Goal: Obtain resource: Download file/media

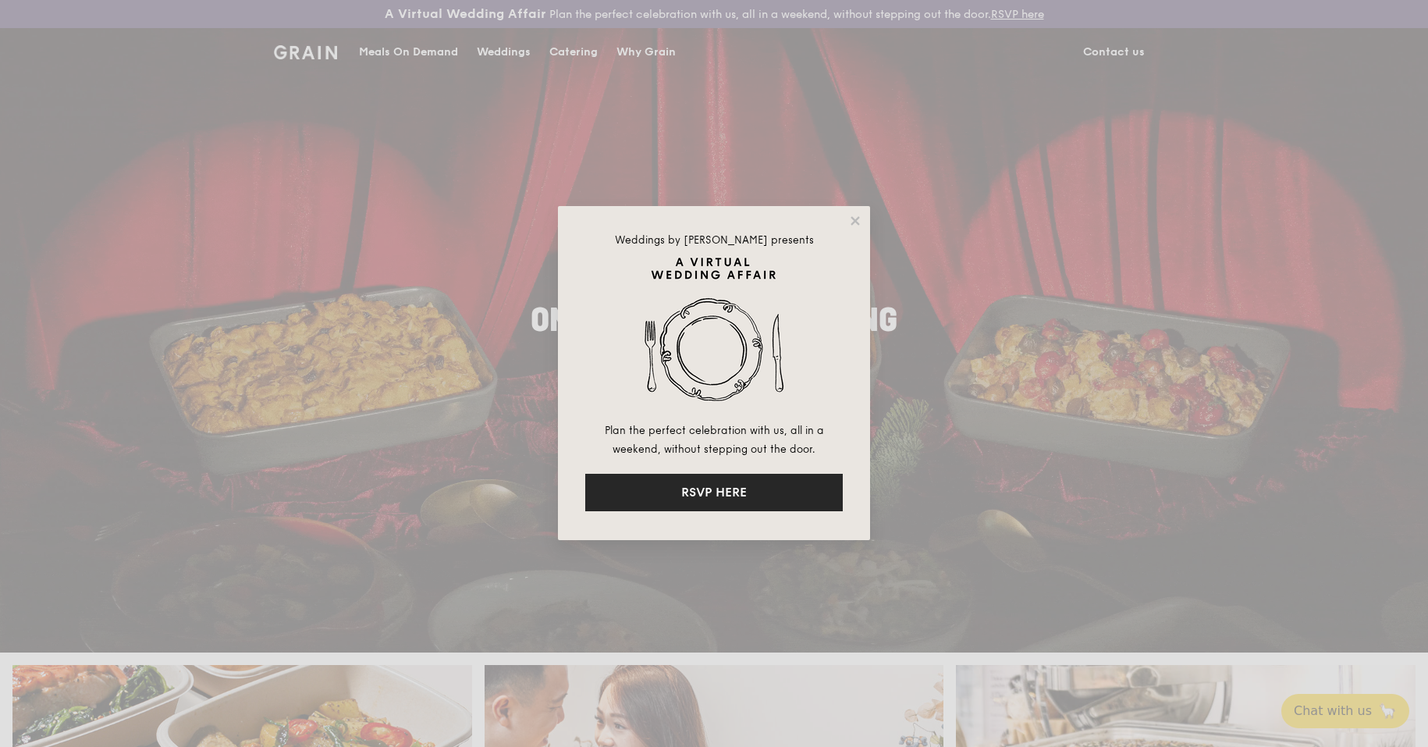
click at [779, 478] on button "RSVP HERE" at bounding box center [714, 492] width 258 height 37
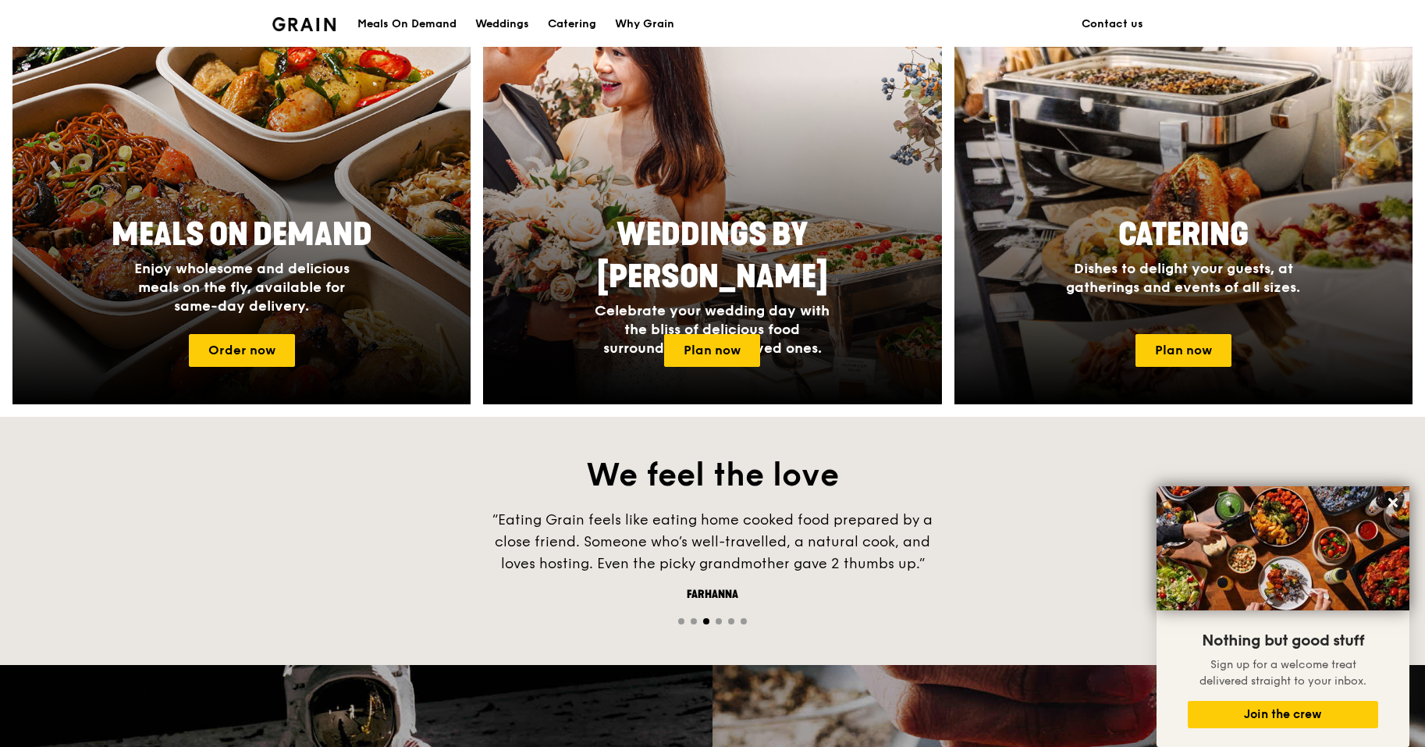
scroll to position [671, 0]
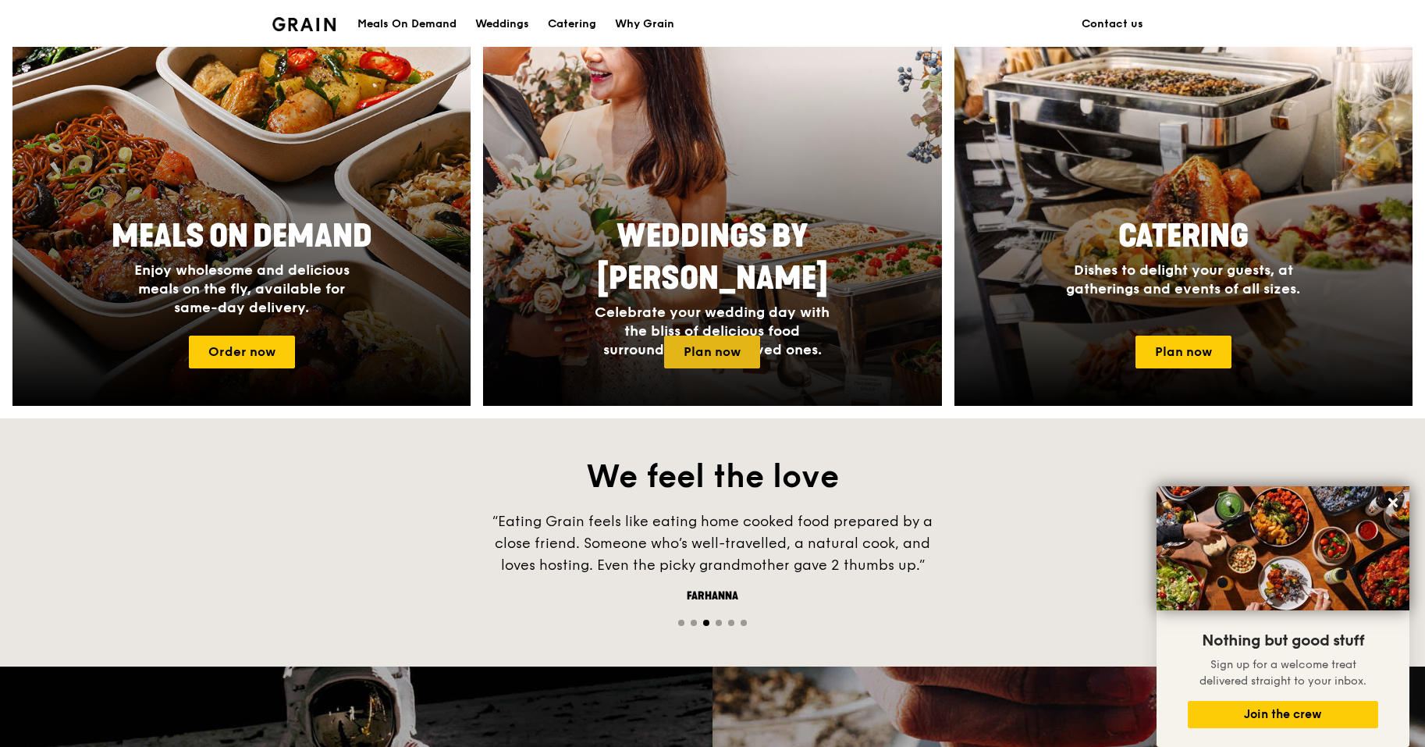
click at [729, 359] on link "Plan now" at bounding box center [712, 352] width 96 height 33
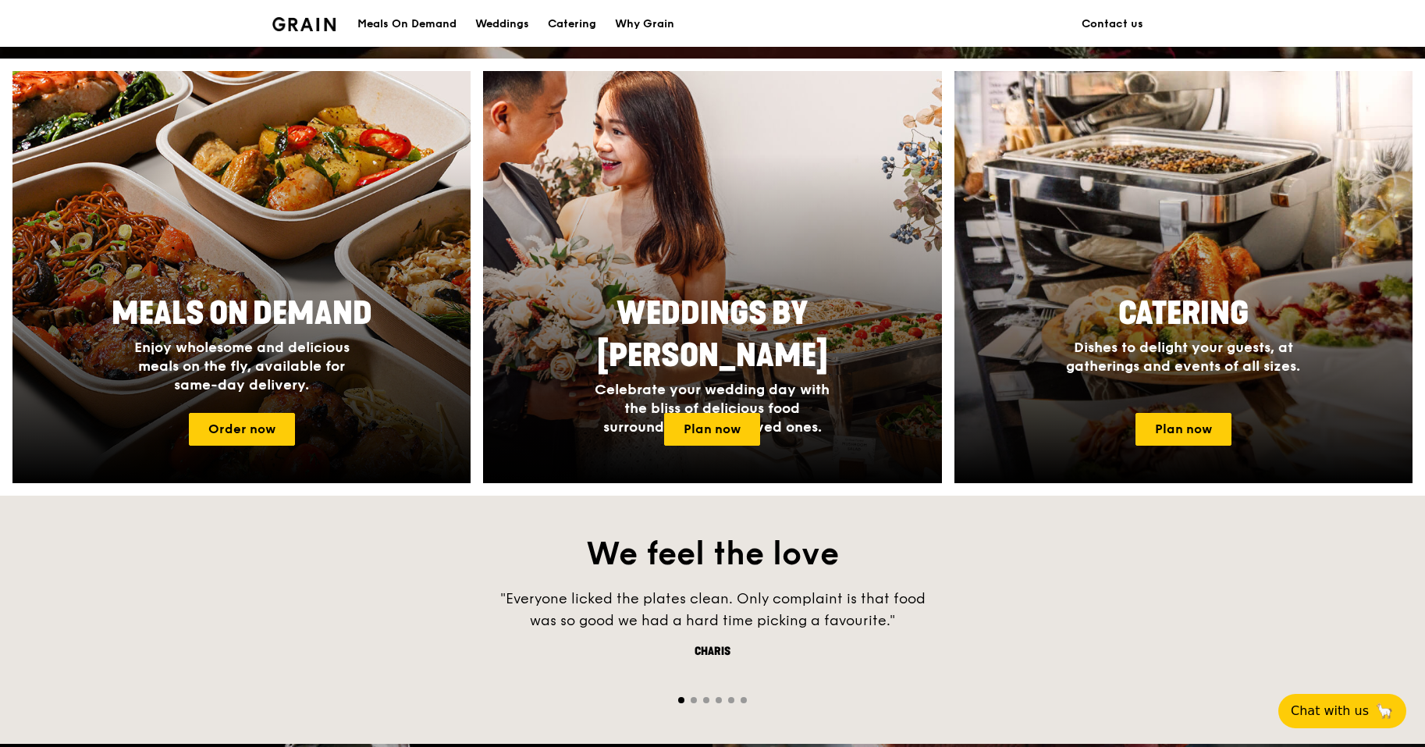
scroll to position [603, 0]
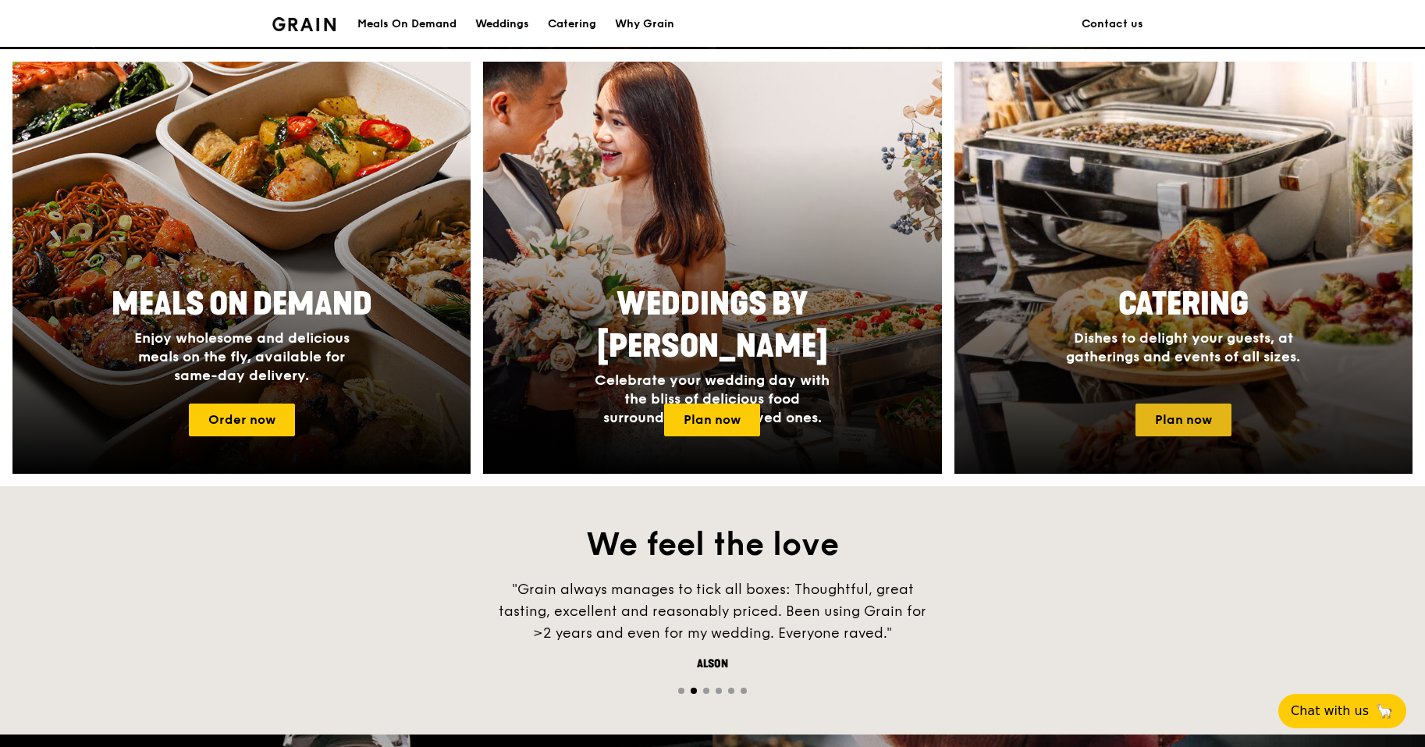
click at [1217, 411] on link "Plan now" at bounding box center [1184, 420] width 96 height 33
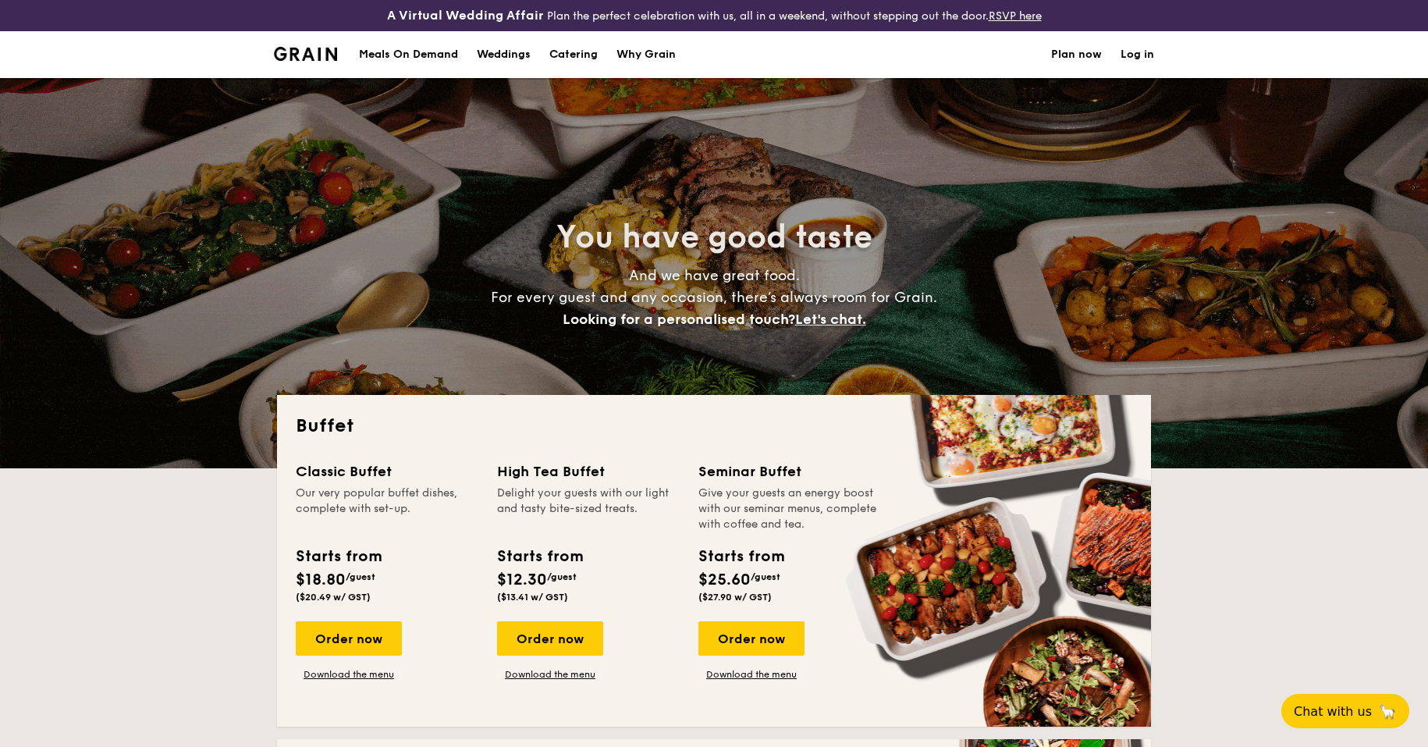
select select
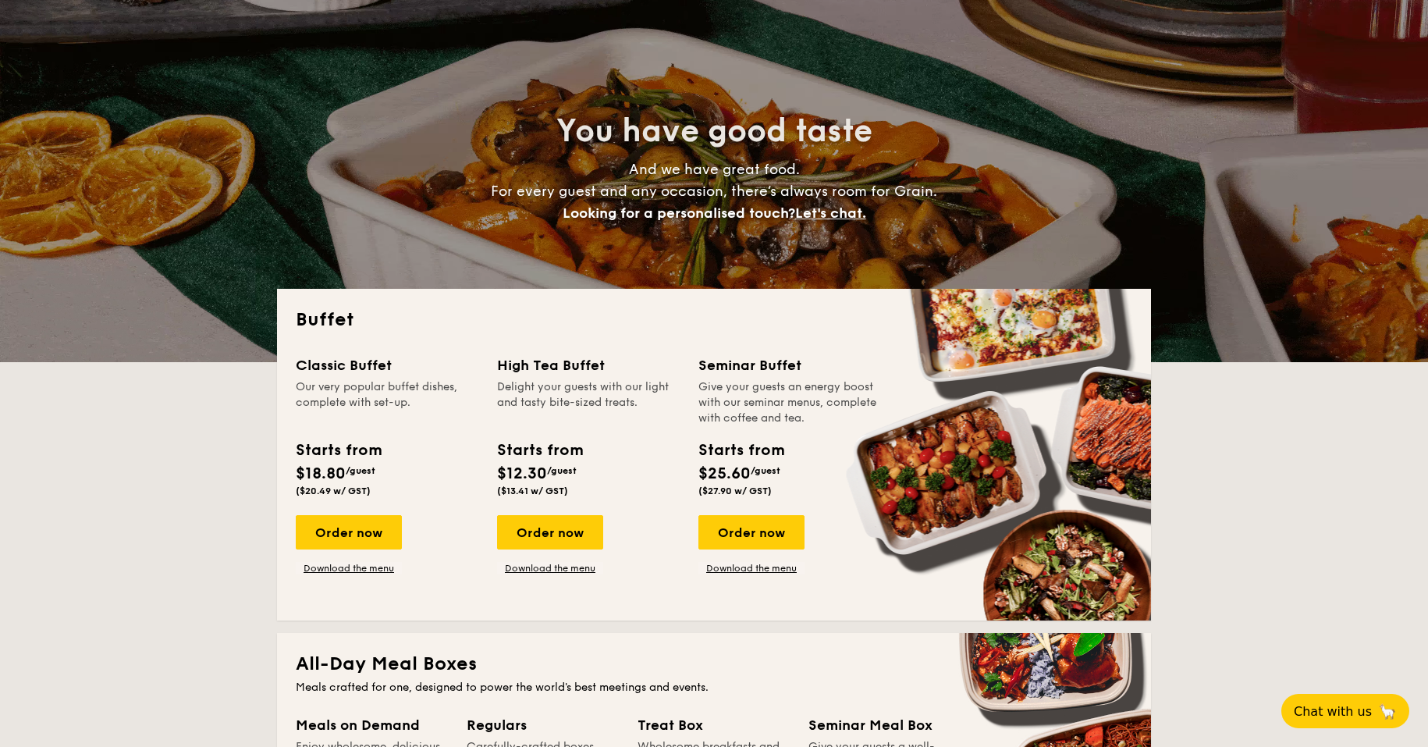
scroll to position [105, 0]
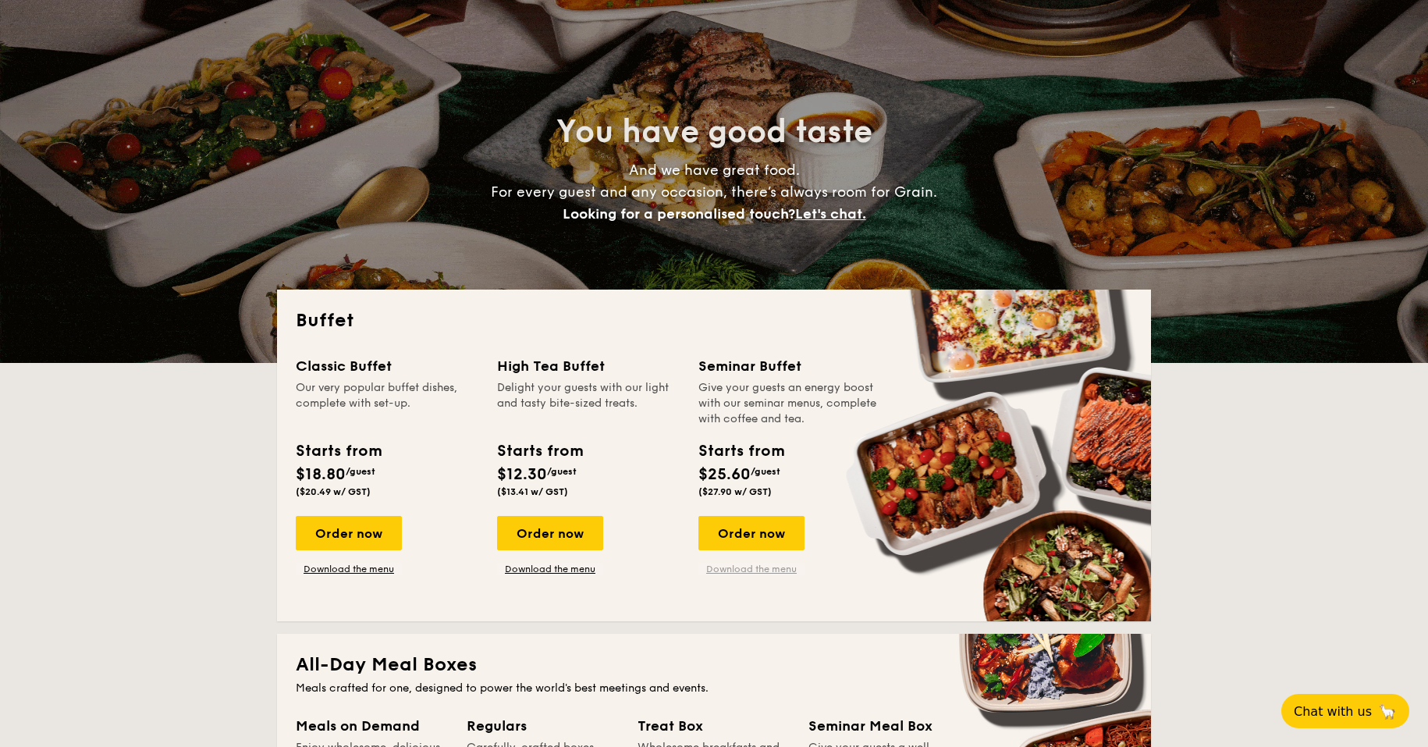
click at [764, 574] on link "Download the menu" at bounding box center [752, 569] width 106 height 12
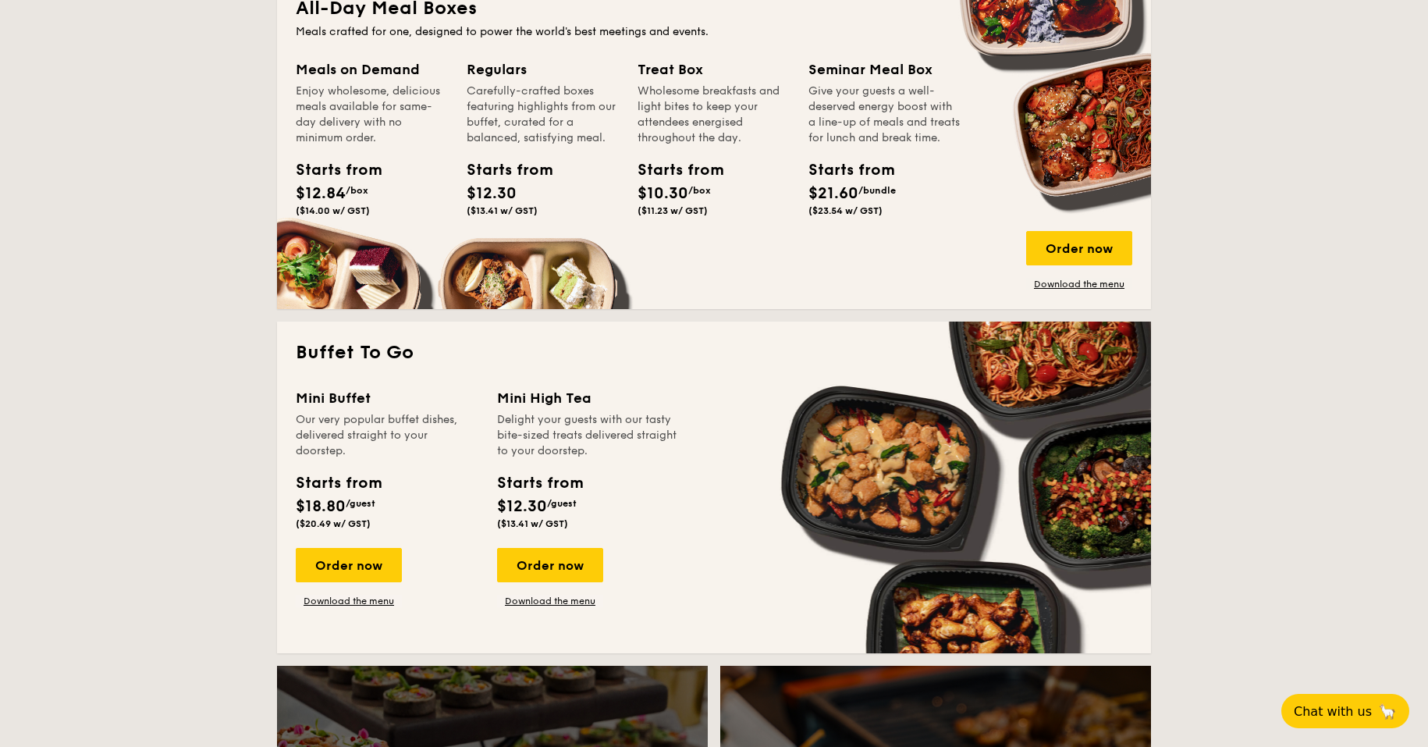
scroll to position [762, 0]
